Goal: Navigation & Orientation: Understand site structure

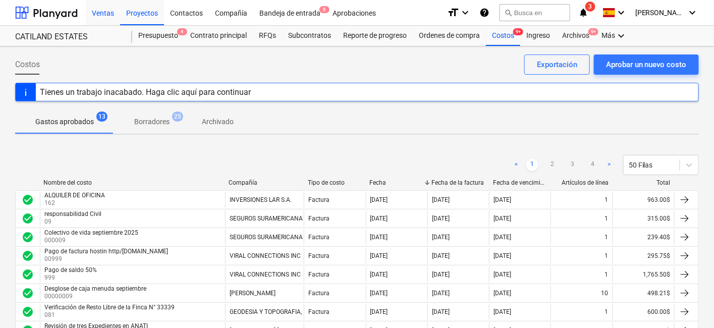
click at [110, 12] on div "Ventas" at bounding box center [103, 12] width 34 height 26
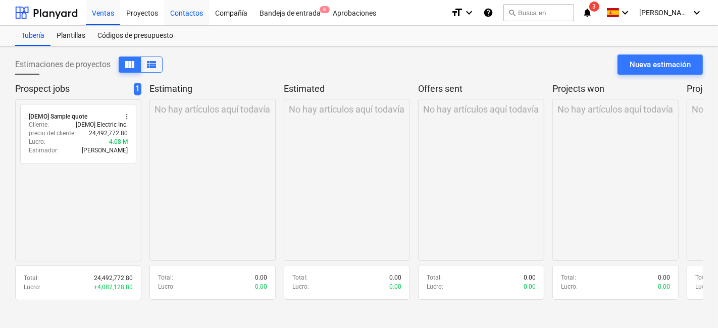
click at [184, 21] on div "Contactos" at bounding box center [186, 12] width 45 height 26
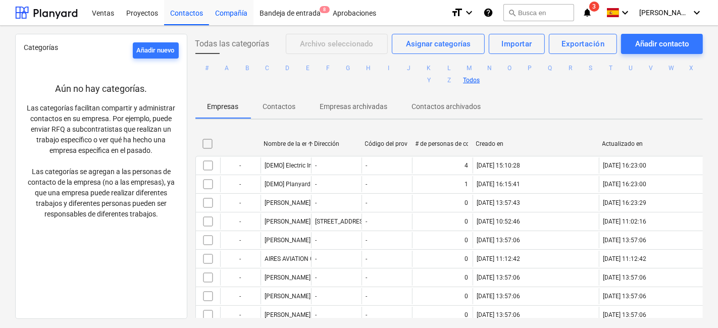
click at [243, 12] on div "Compañía" at bounding box center [231, 12] width 44 height 26
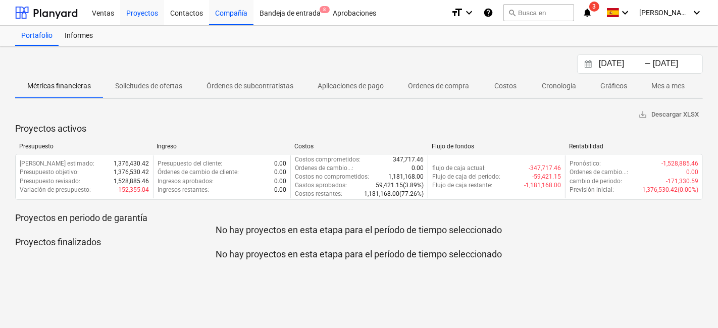
click at [151, 15] on div "Proyectos" at bounding box center [142, 12] width 44 height 26
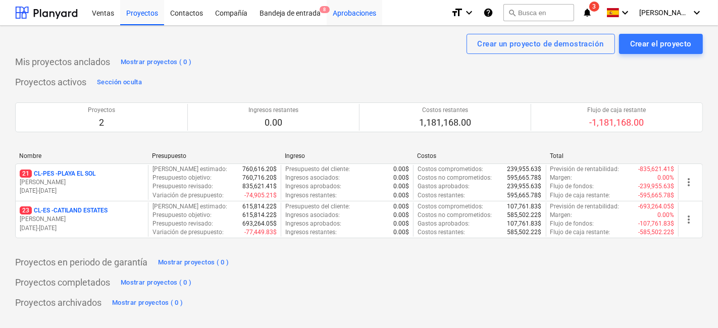
click at [348, 17] on div "Aprobaciones" at bounding box center [354, 12] width 56 height 26
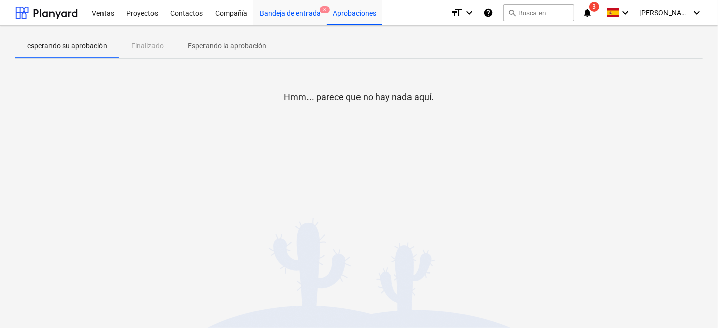
click at [284, 18] on div "Bandeja de entrada 8" at bounding box center [289, 12] width 73 height 26
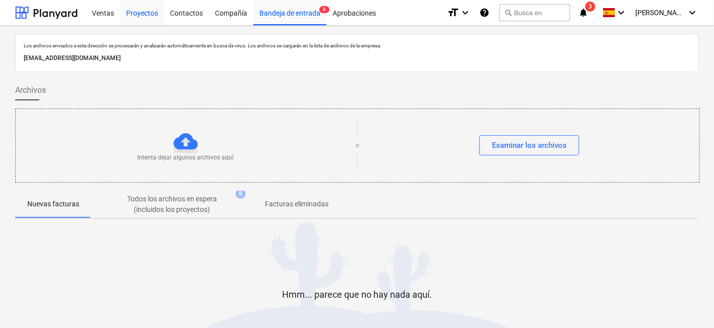
click at [148, 15] on div "Proyectos" at bounding box center [142, 12] width 44 height 26
